Goal: Information Seeking & Learning: Learn about a topic

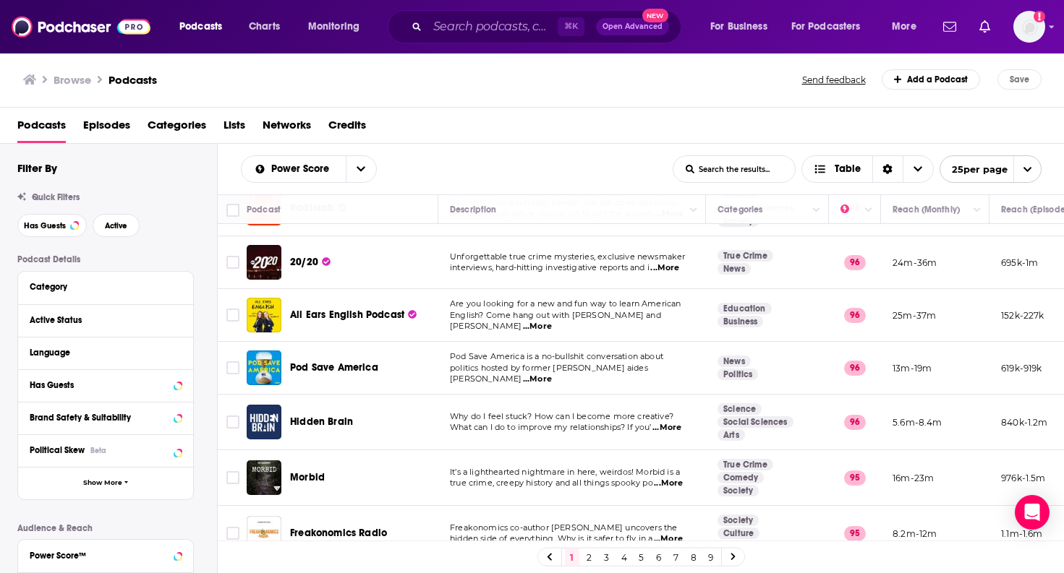
scroll to position [1043, 0]
click at [252, 20] on span "Charts" at bounding box center [264, 27] width 31 height 20
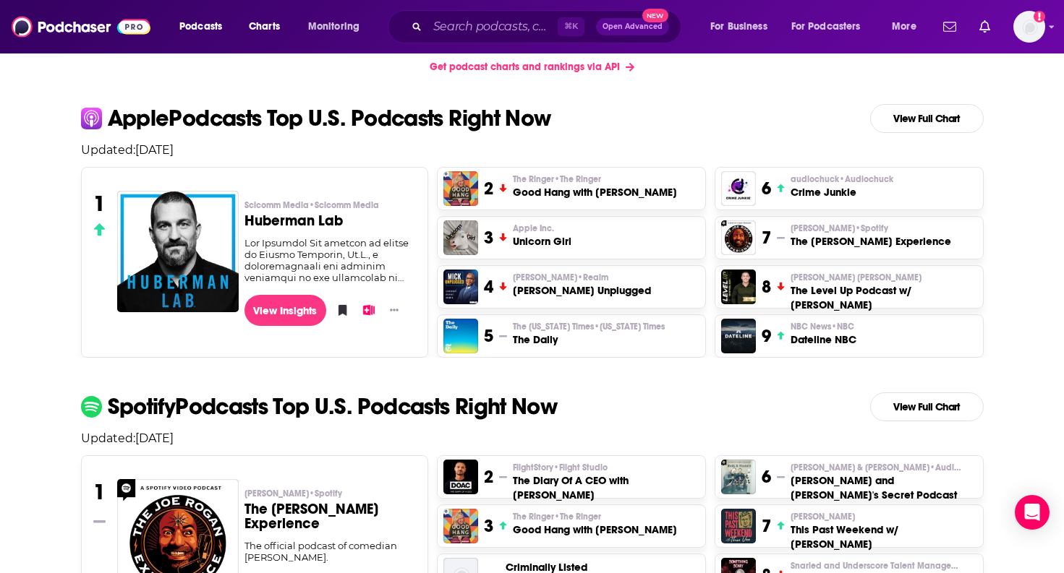
scroll to position [278, 0]
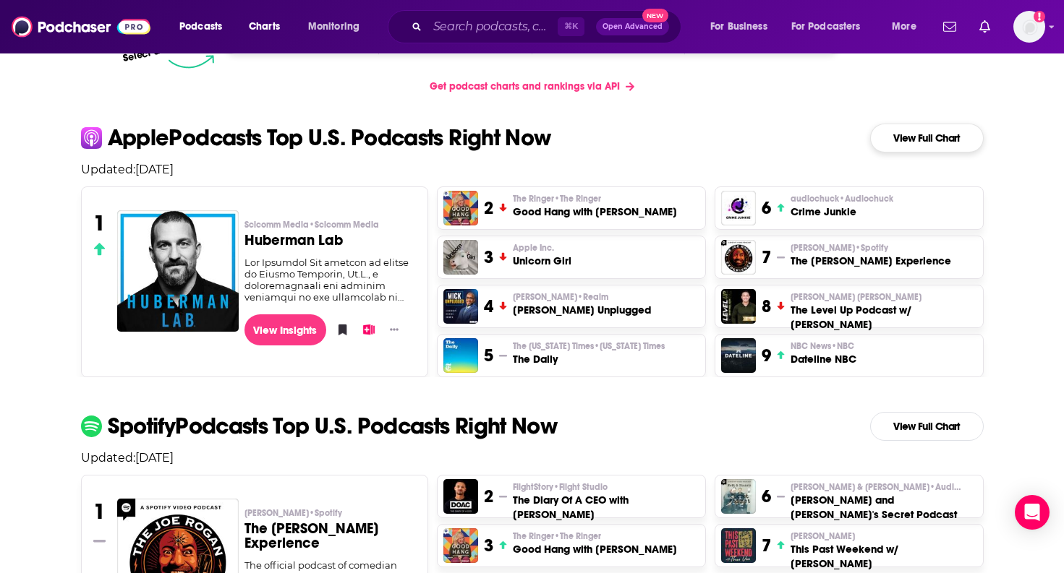
click at [931, 140] on link "View Full Chart" at bounding box center [927, 138] width 114 height 29
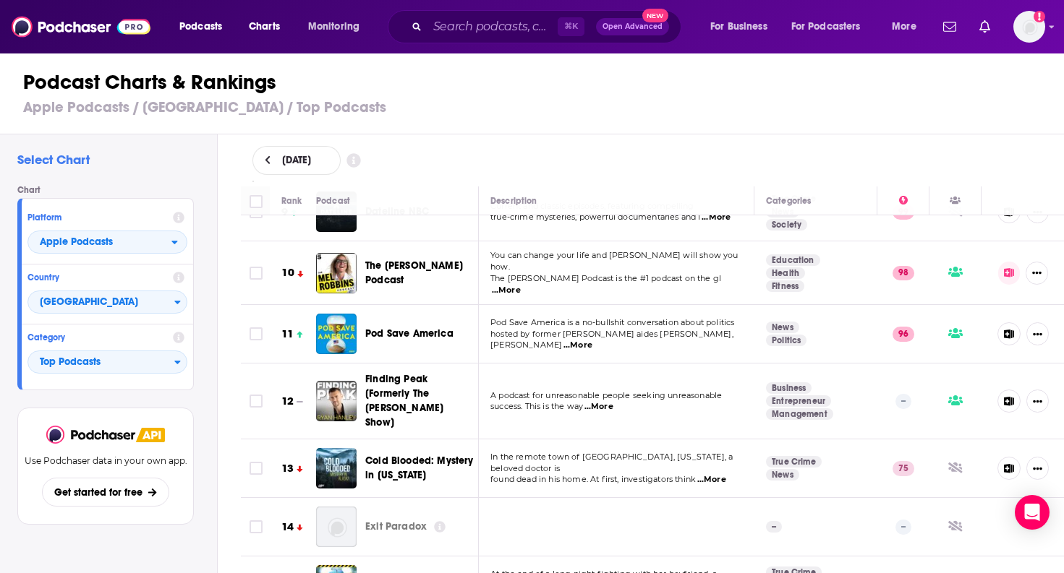
scroll to position [508, 0]
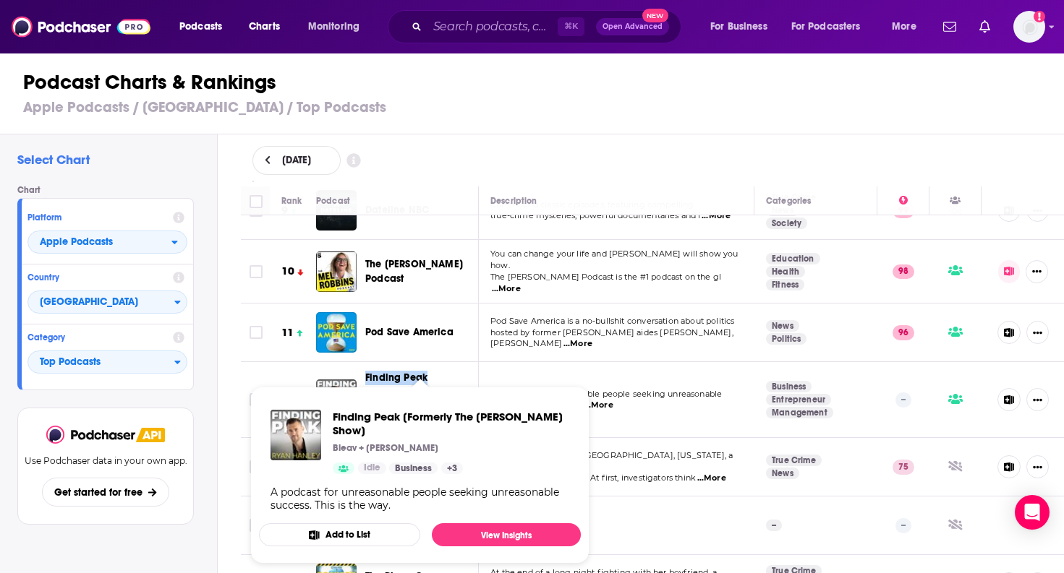
drag, startPoint x: 364, startPoint y: 361, endPoint x: 427, endPoint y: 366, distance: 63.1
click at [427, 371] on div "Finding Peak [Formerly The [PERSON_NAME] Show]" at bounding box center [403, 400] width 175 height 58
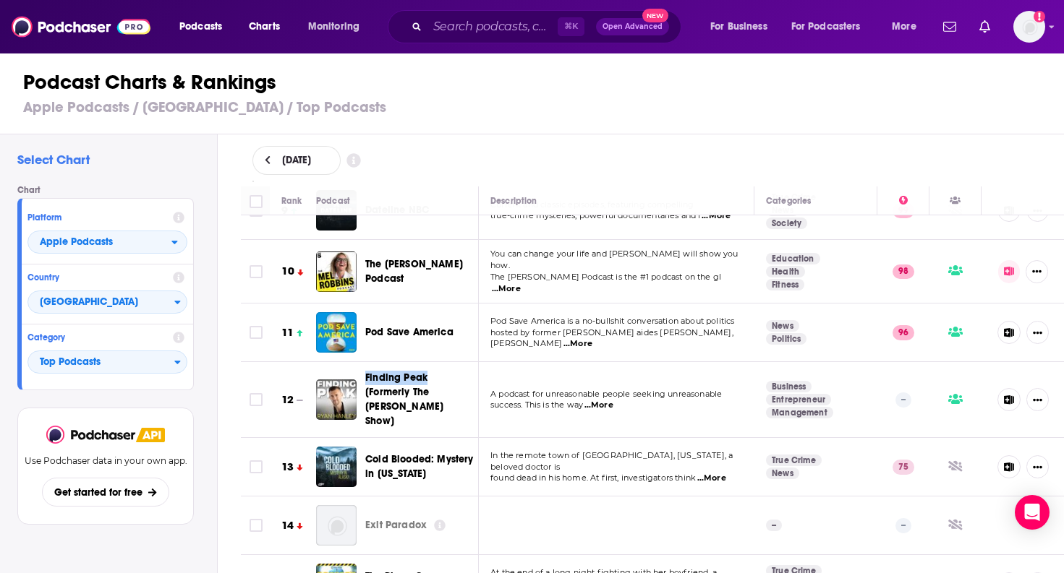
copy span "Finding Peak"
click at [633, 166] on div "[DATE]" at bounding box center [652, 160] width 800 height 29
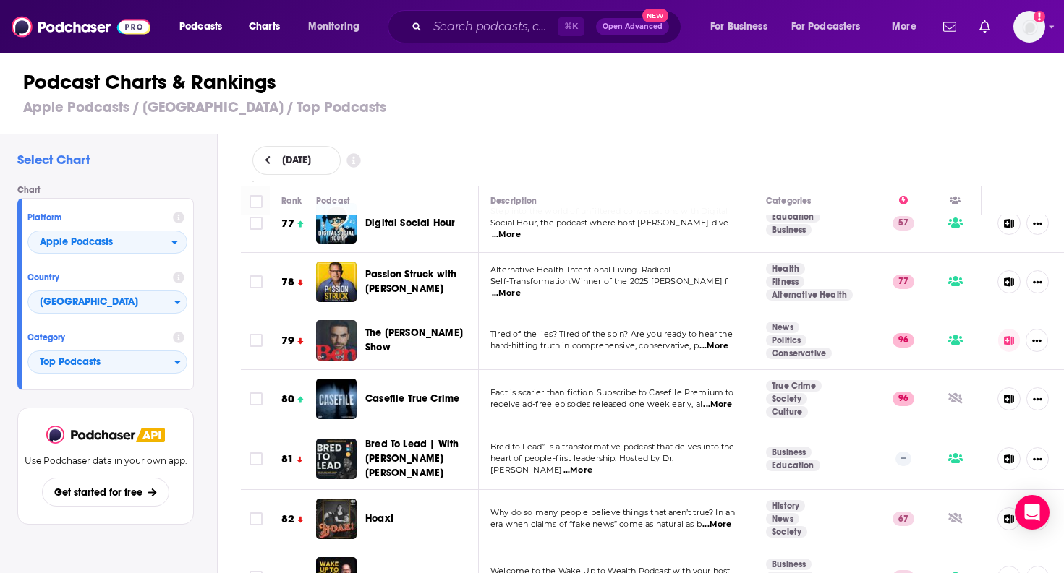
scroll to position [4627, 0]
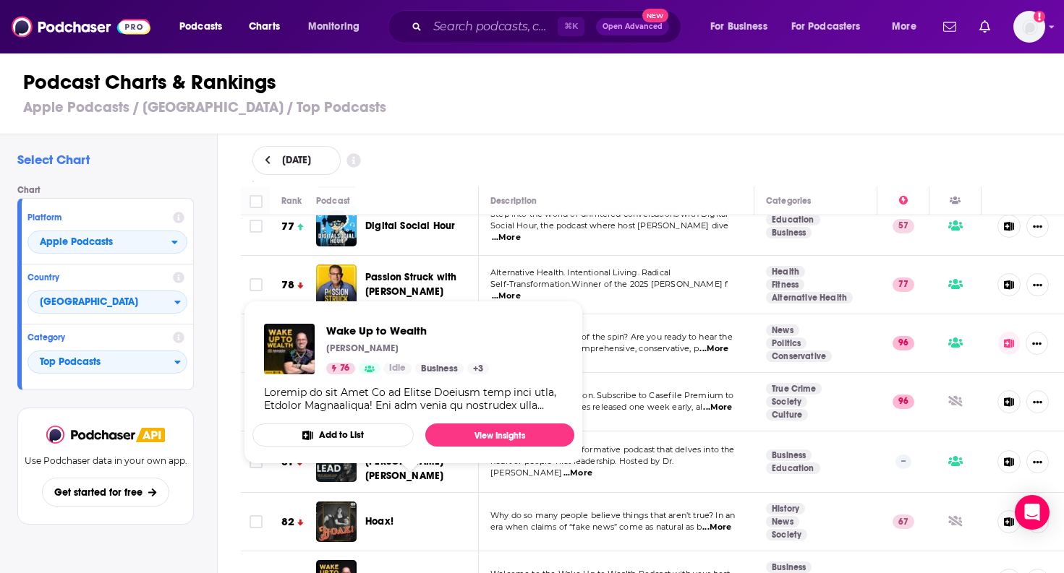
copy span "Wake Up to Wealth"
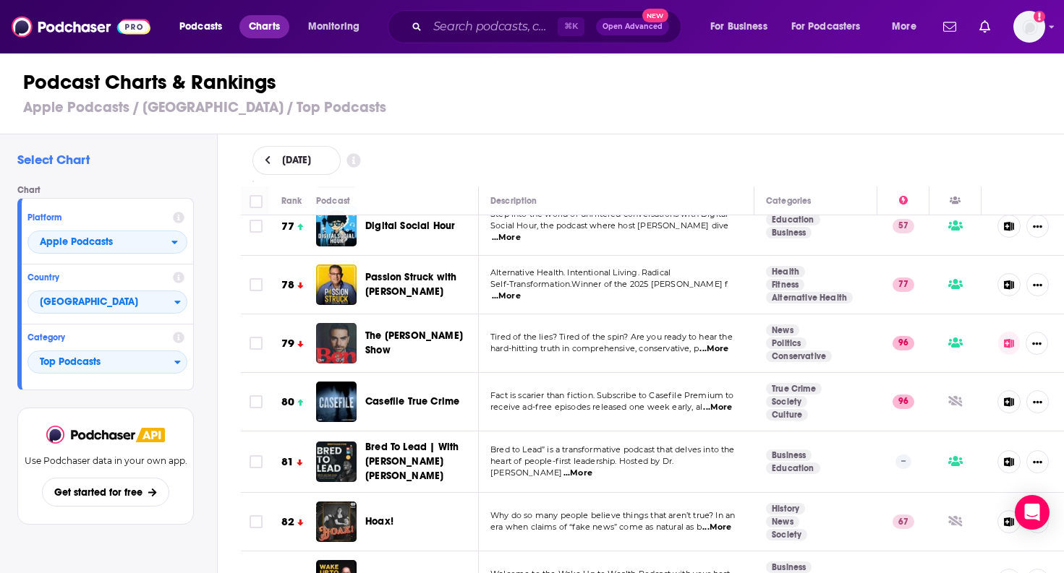
click at [255, 17] on span "Charts" at bounding box center [264, 27] width 31 height 20
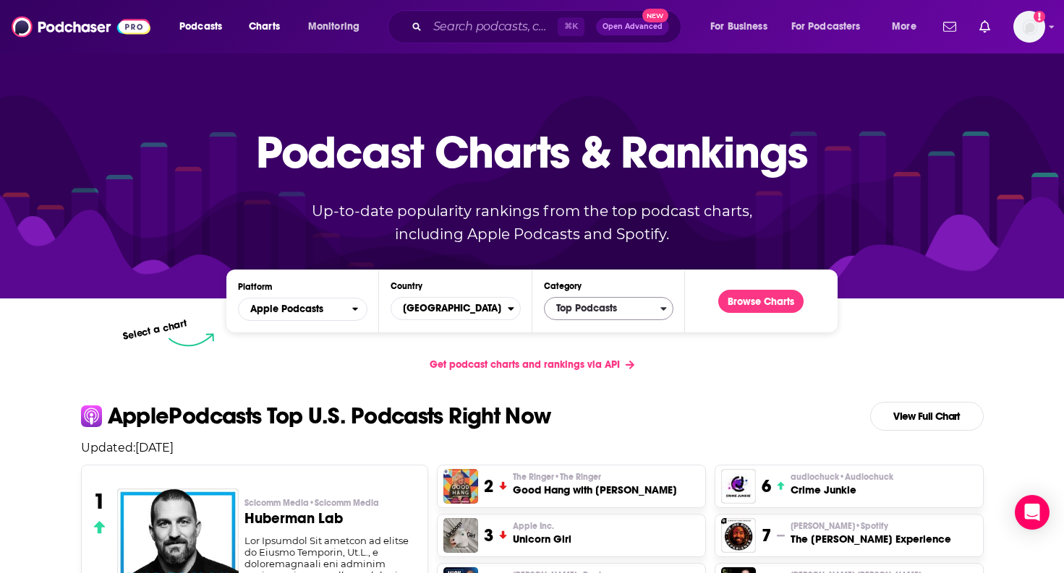
click at [658, 304] on span "Top Podcasts" at bounding box center [602, 308] width 116 height 25
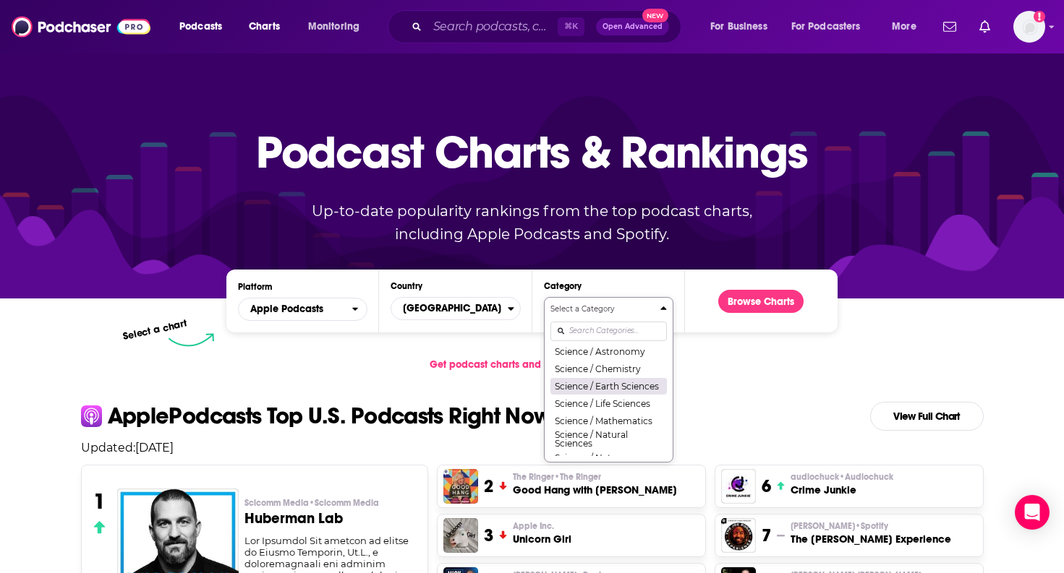
scroll to position [1346, 0]
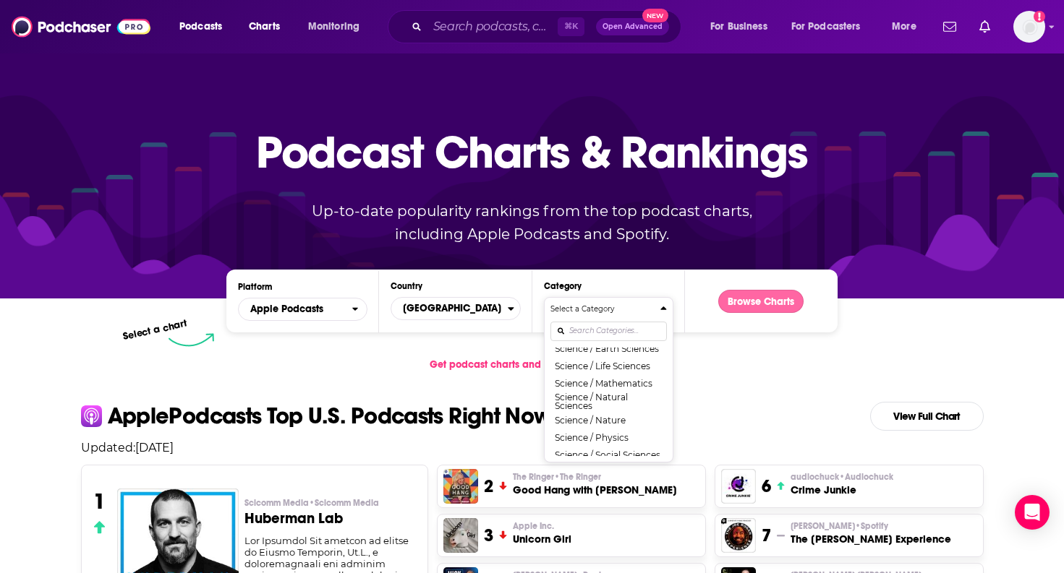
click at [761, 299] on button "Browse Charts" at bounding box center [760, 301] width 85 height 23
